Goal: Transaction & Acquisition: Purchase product/service

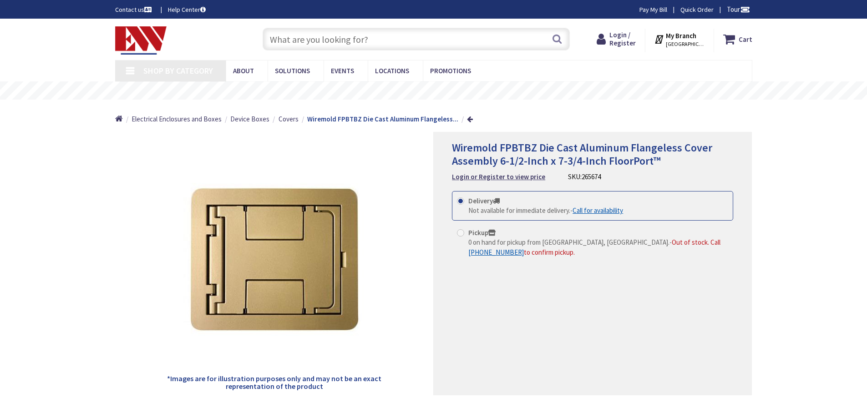
type input "English [GEOGRAPHIC_DATA], [GEOGRAPHIC_DATA]"
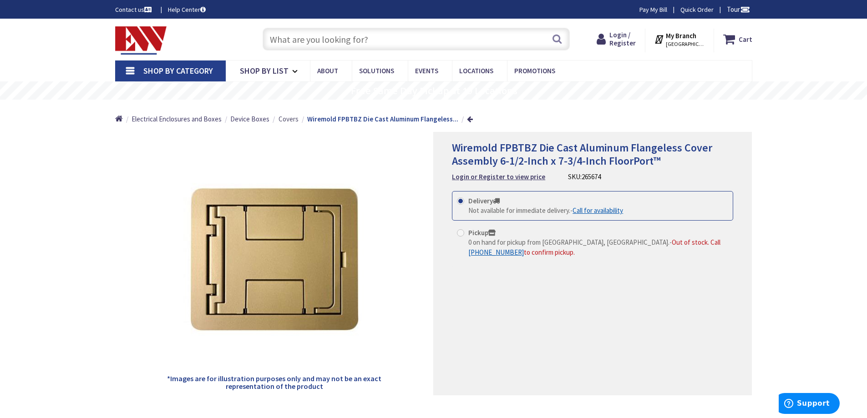
click at [288, 120] on span "Covers" at bounding box center [288, 119] width 20 height 9
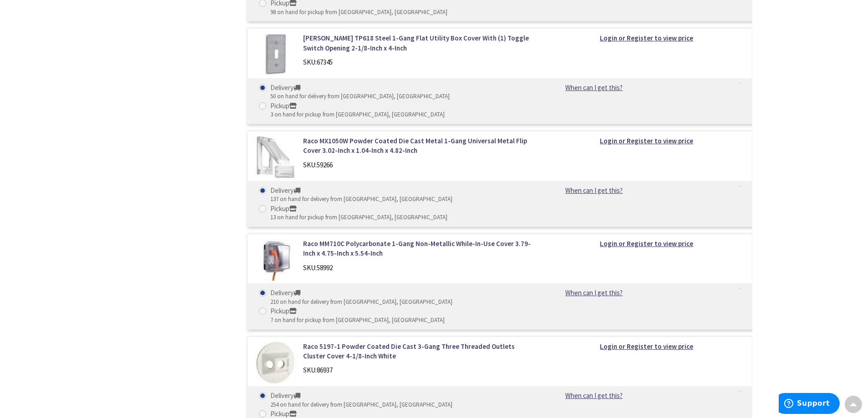
scroll to position [5805, 0]
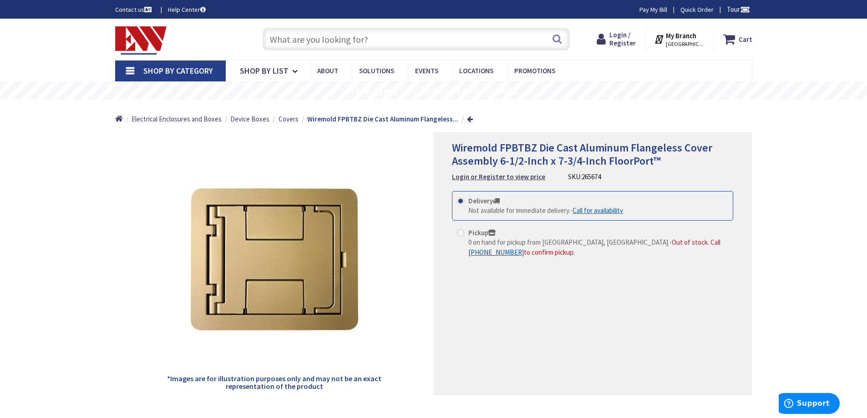
click at [352, 44] on input "text" at bounding box center [416, 39] width 307 height 23
paste input "Wiremold FPBTBZ Floorport Flangeless Blank Top Bronze"
type input "Wiremold FPBTBZ Floorport Flangeless Blank Top Bronze"
click at [553, 36] on button "Search" at bounding box center [557, 39] width 12 height 20
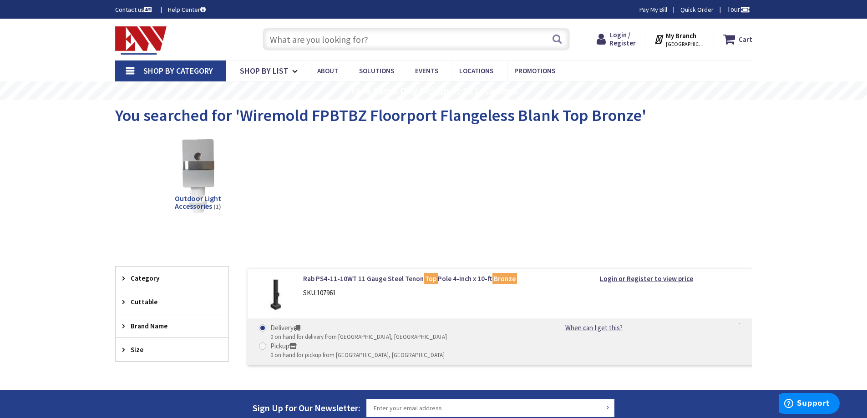
paste input "Wiremold FPBTBZ Floorport Flangeless Blank Top Bronze"
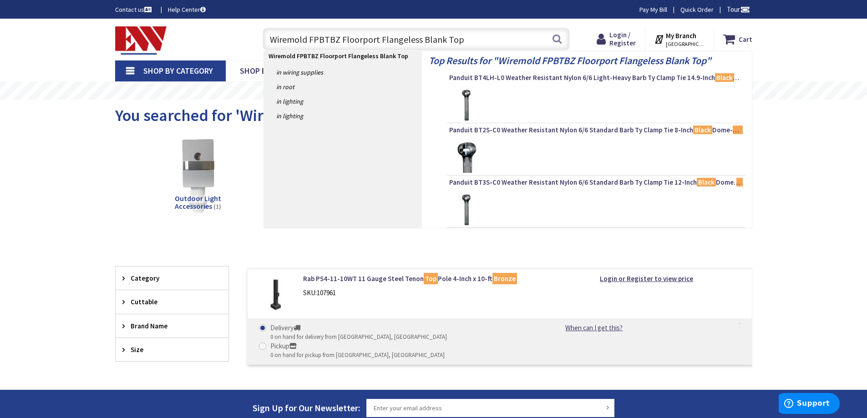
type input "Wiremold FPBTBZ Floorport Flangeless Blank Top"
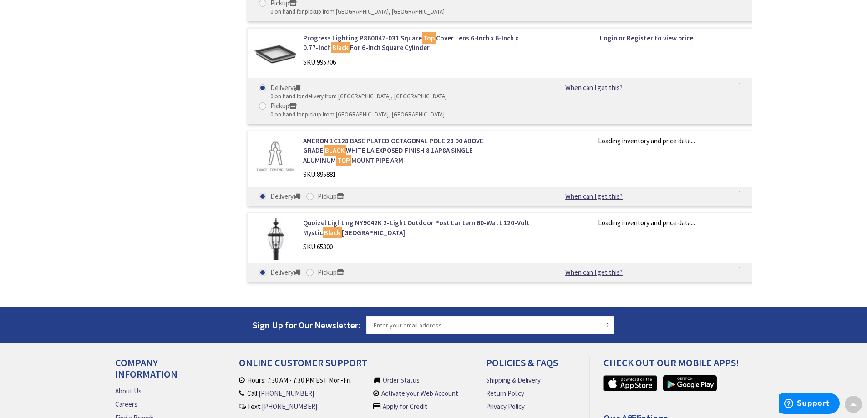
scroll to position [657, 0]
